Goal: Task Accomplishment & Management: Use online tool/utility

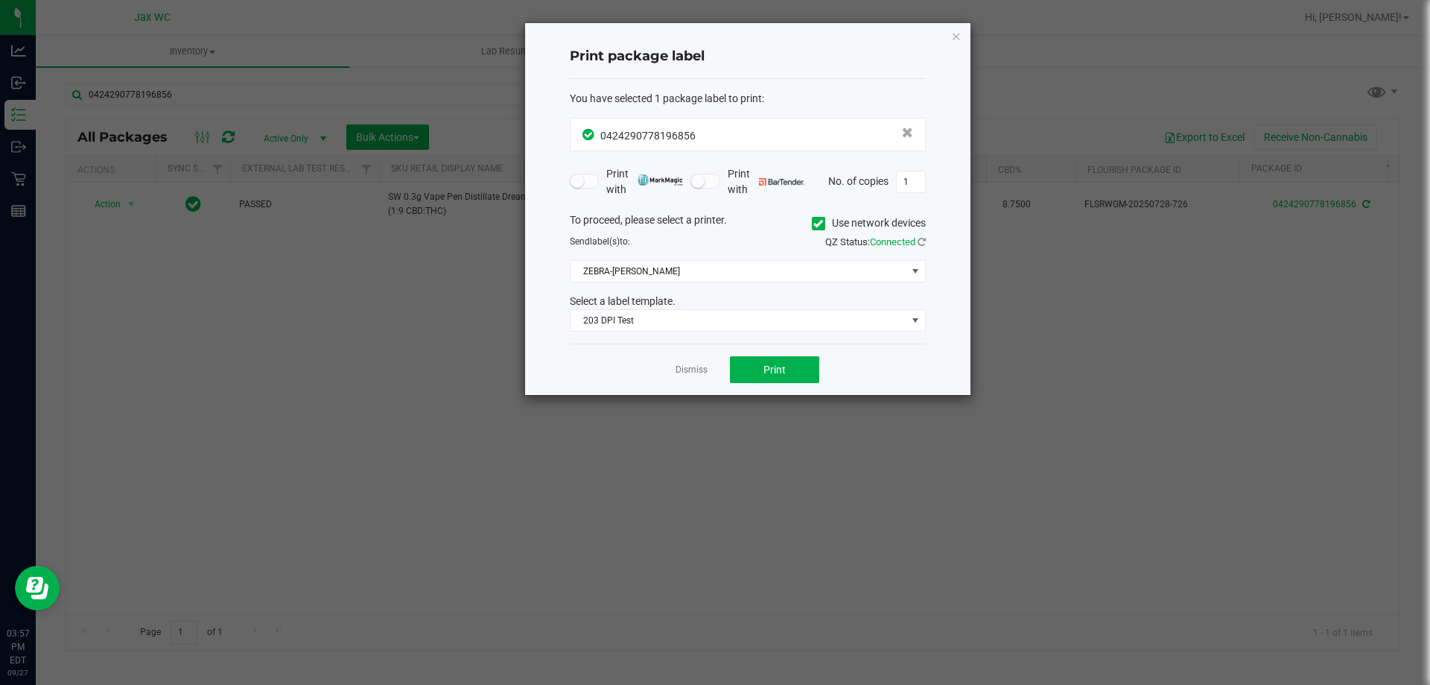
drag, startPoint x: 701, startPoint y: 354, endPoint x: 707, endPoint y: 361, distance: 9.0
click at [704, 358] on div "Dismiss Print" at bounding box center [748, 368] width 356 height 51
drag, startPoint x: 709, startPoint y: 368, endPoint x: 706, endPoint y: 376, distance: 8.7
click at [706, 376] on div "Dismiss Print" at bounding box center [748, 368] width 356 height 51
click at [706, 371] on link "Dismiss" at bounding box center [692, 370] width 32 height 13
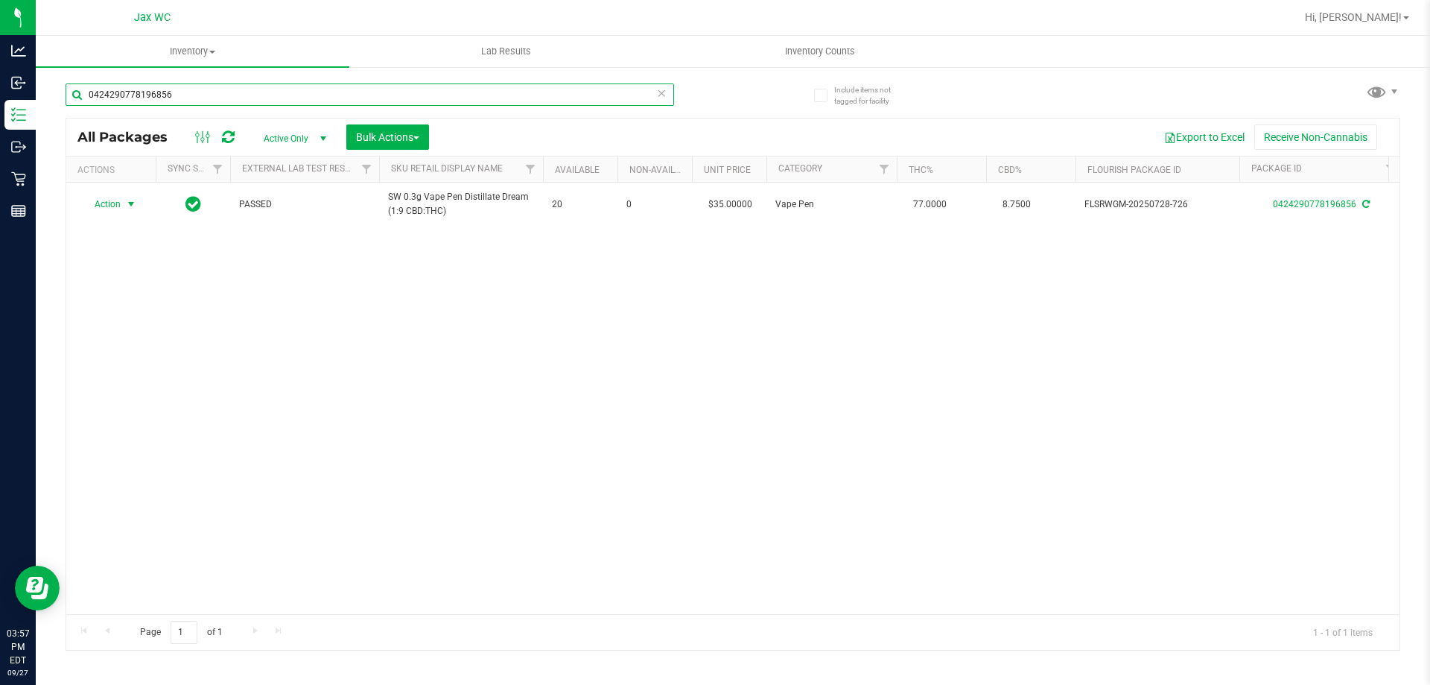
click at [198, 96] on input "0424290778196856" at bounding box center [370, 94] width 609 height 22
click at [196, 95] on input "0424290778196856" at bounding box center [370, 94] width 609 height 22
type input "7"
type input "y"
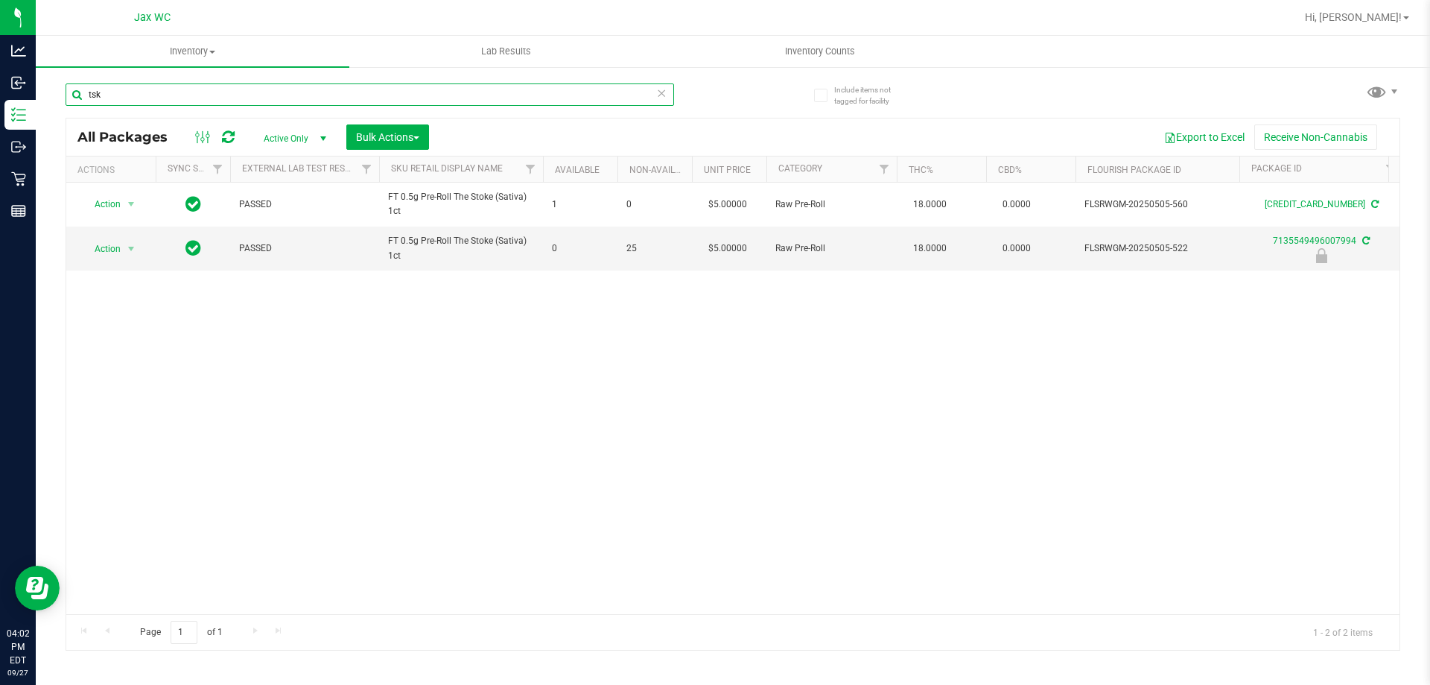
click at [223, 98] on input "tsk" at bounding box center [370, 94] width 609 height 22
type input "[CREDIT_CARD_NUMBER]"
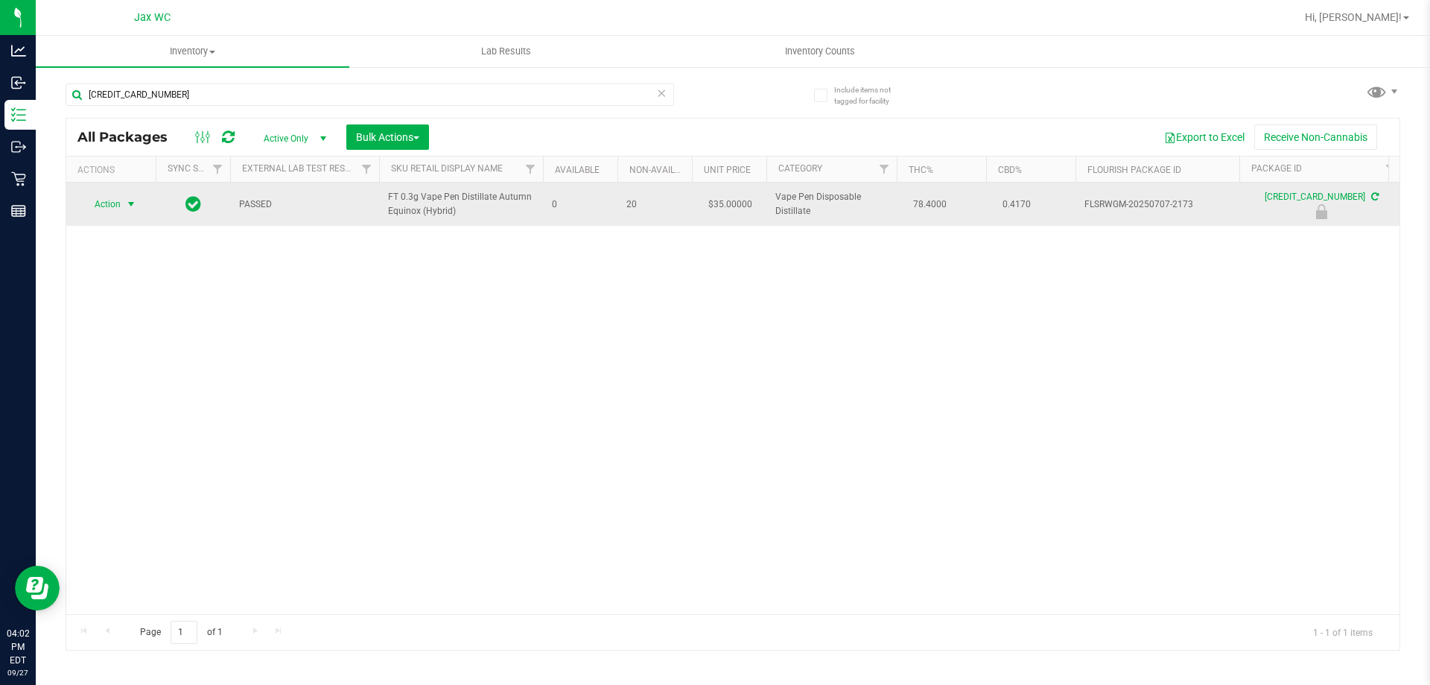
click at [94, 197] on div "Action Action Edit attributes Global inventory Locate package Package audit log…" at bounding box center [111, 204] width 72 height 21
click at [100, 208] on span "Action" at bounding box center [101, 204] width 40 height 21
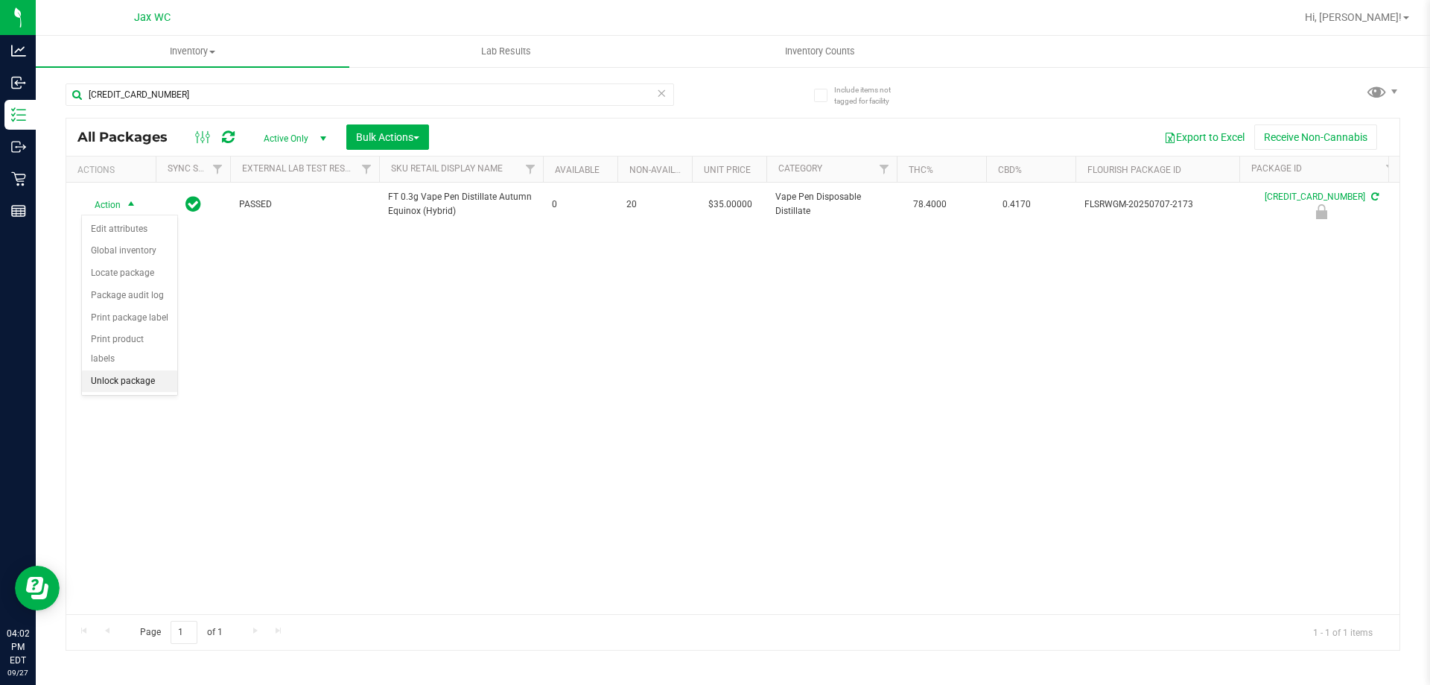
click at [139, 370] on li "Unlock package" at bounding box center [129, 381] width 95 height 22
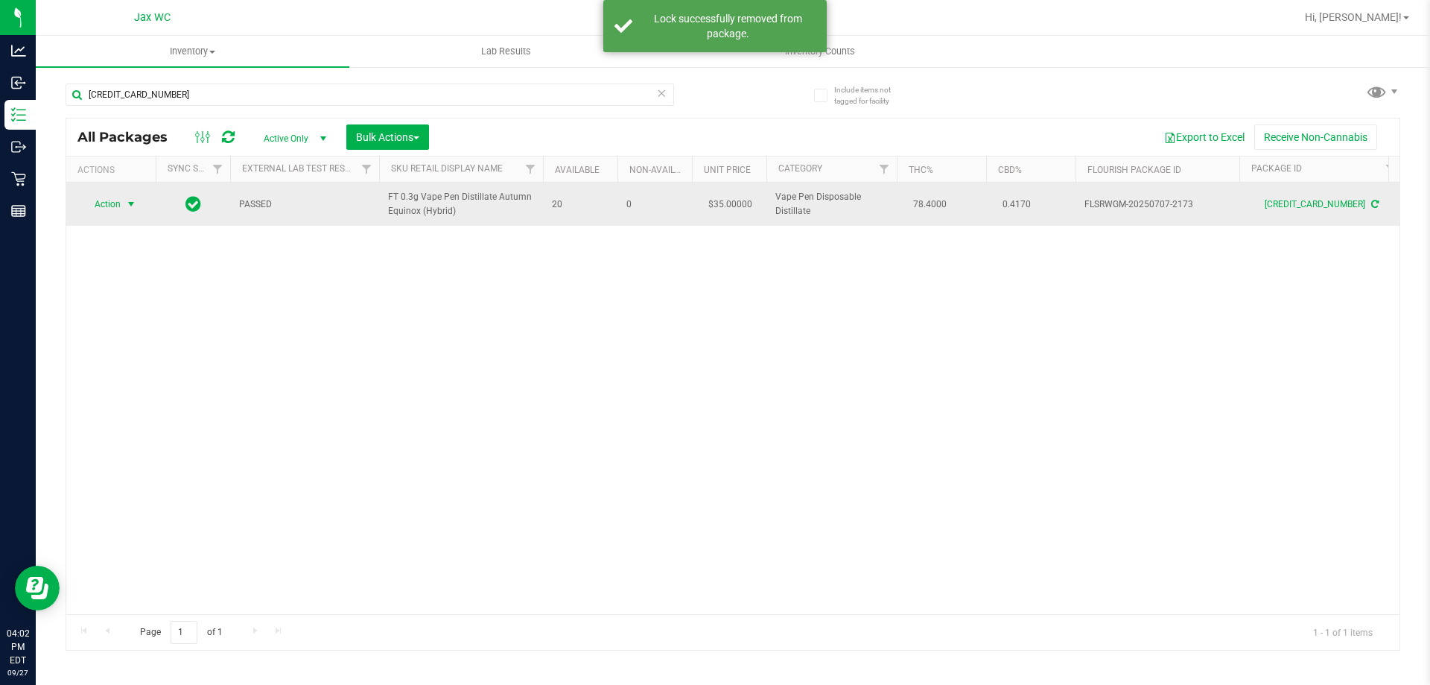
click at [118, 202] on span "Action" at bounding box center [101, 204] width 40 height 21
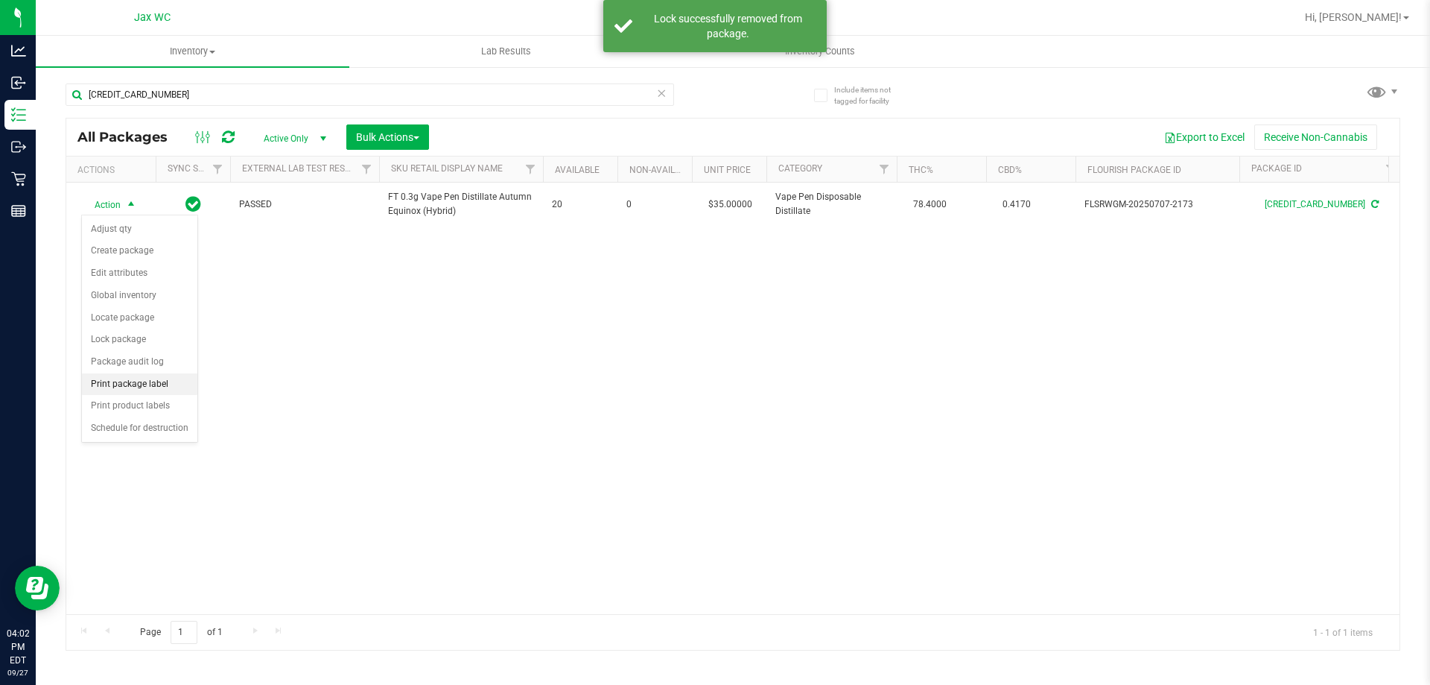
click at [169, 380] on li "Print package label" at bounding box center [139, 384] width 115 height 22
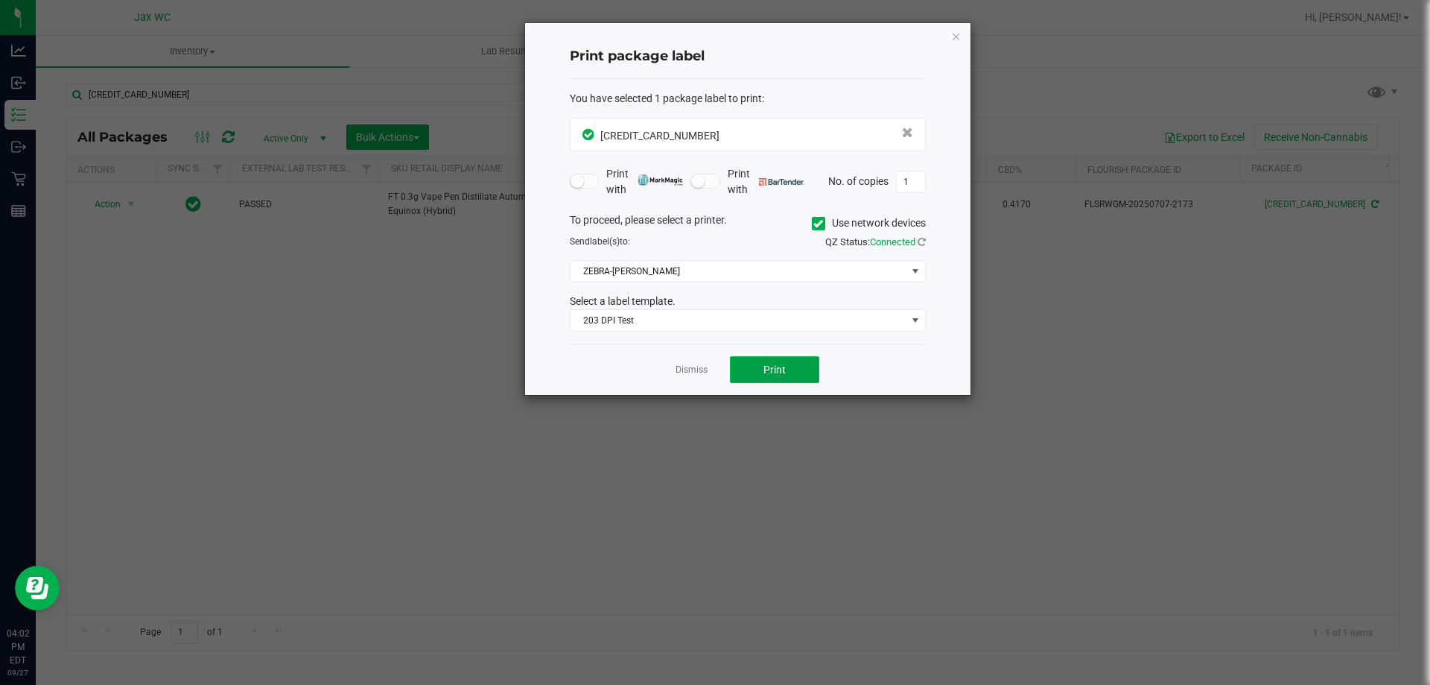
click at [787, 373] on button "Print" at bounding box center [774, 369] width 89 height 27
